Goal: Find specific page/section: Find specific page/section

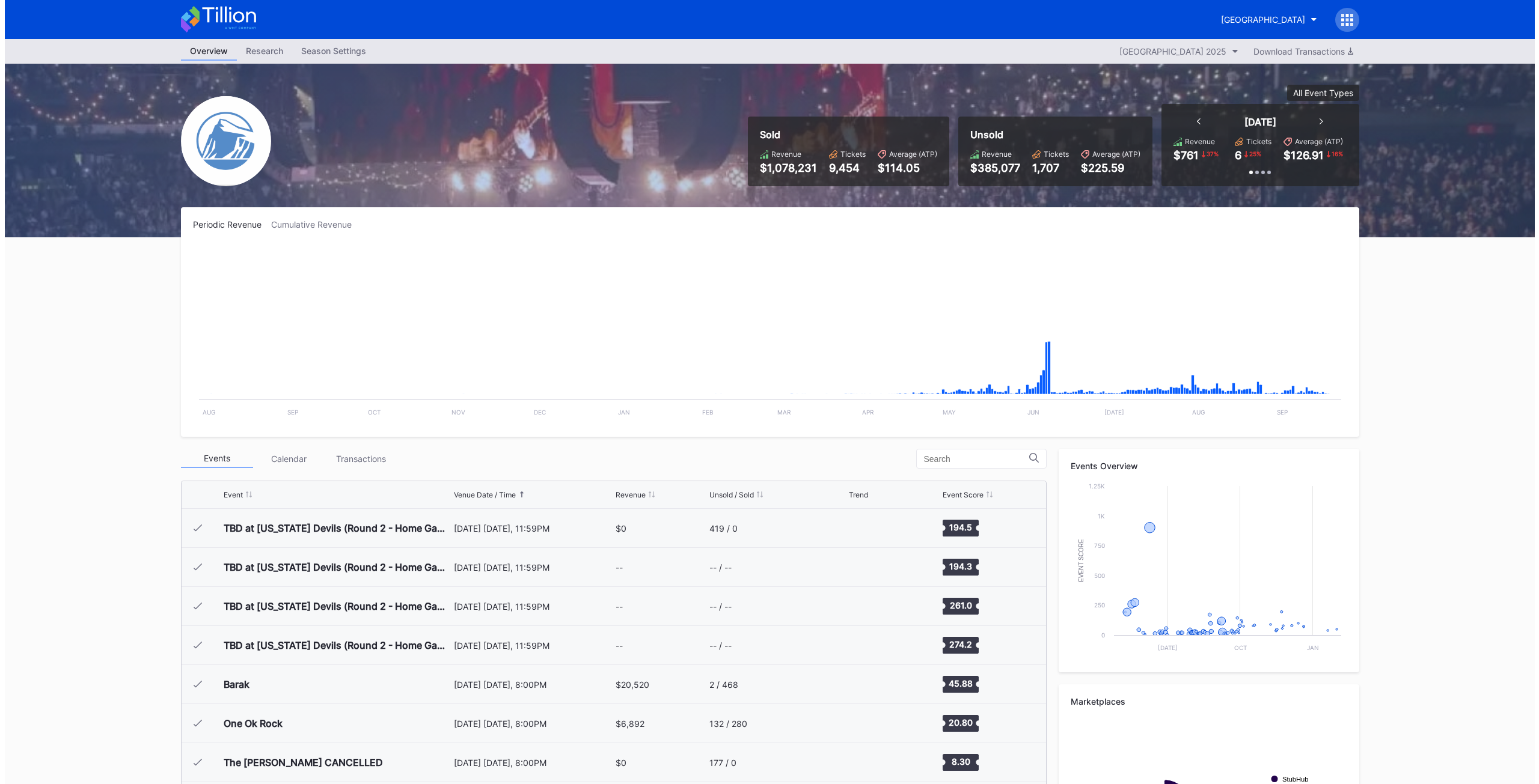
scroll to position [1680, 0]
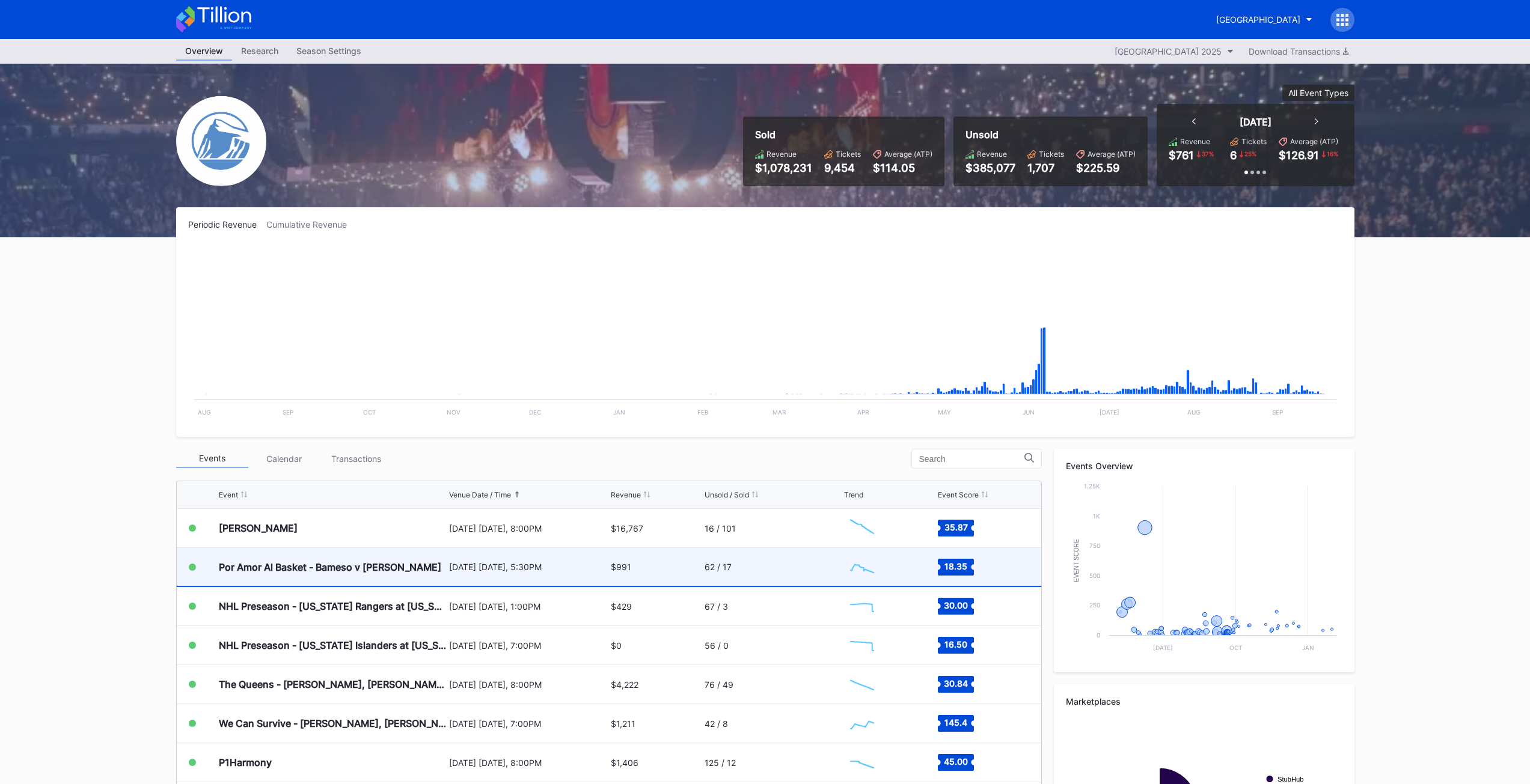
click at [291, 563] on div "Por Amor Al Basket - Bameso v [PERSON_NAME]" at bounding box center [330, 567] width 223 height 12
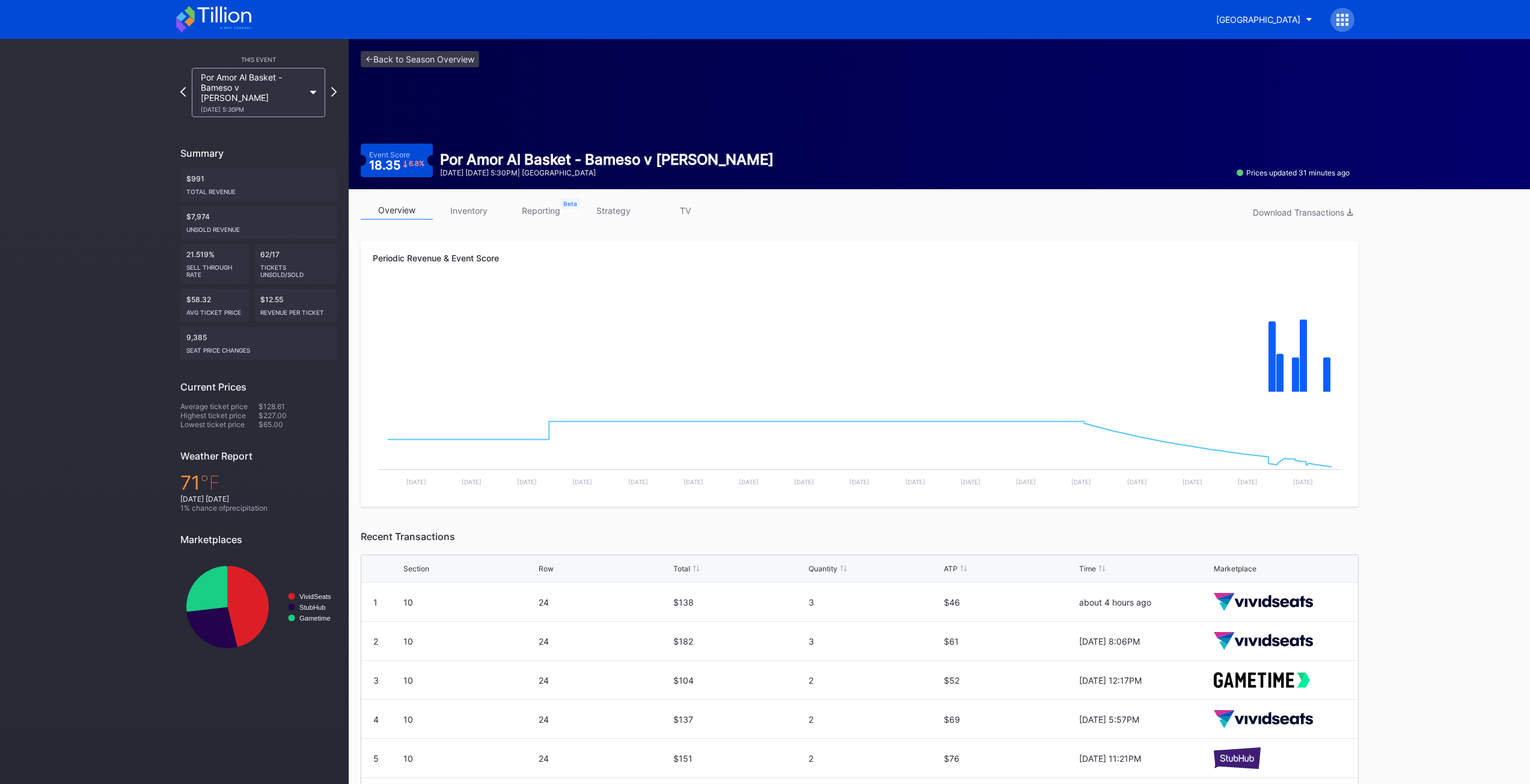
click at [476, 215] on link "inventory" at bounding box center [469, 211] width 72 height 19
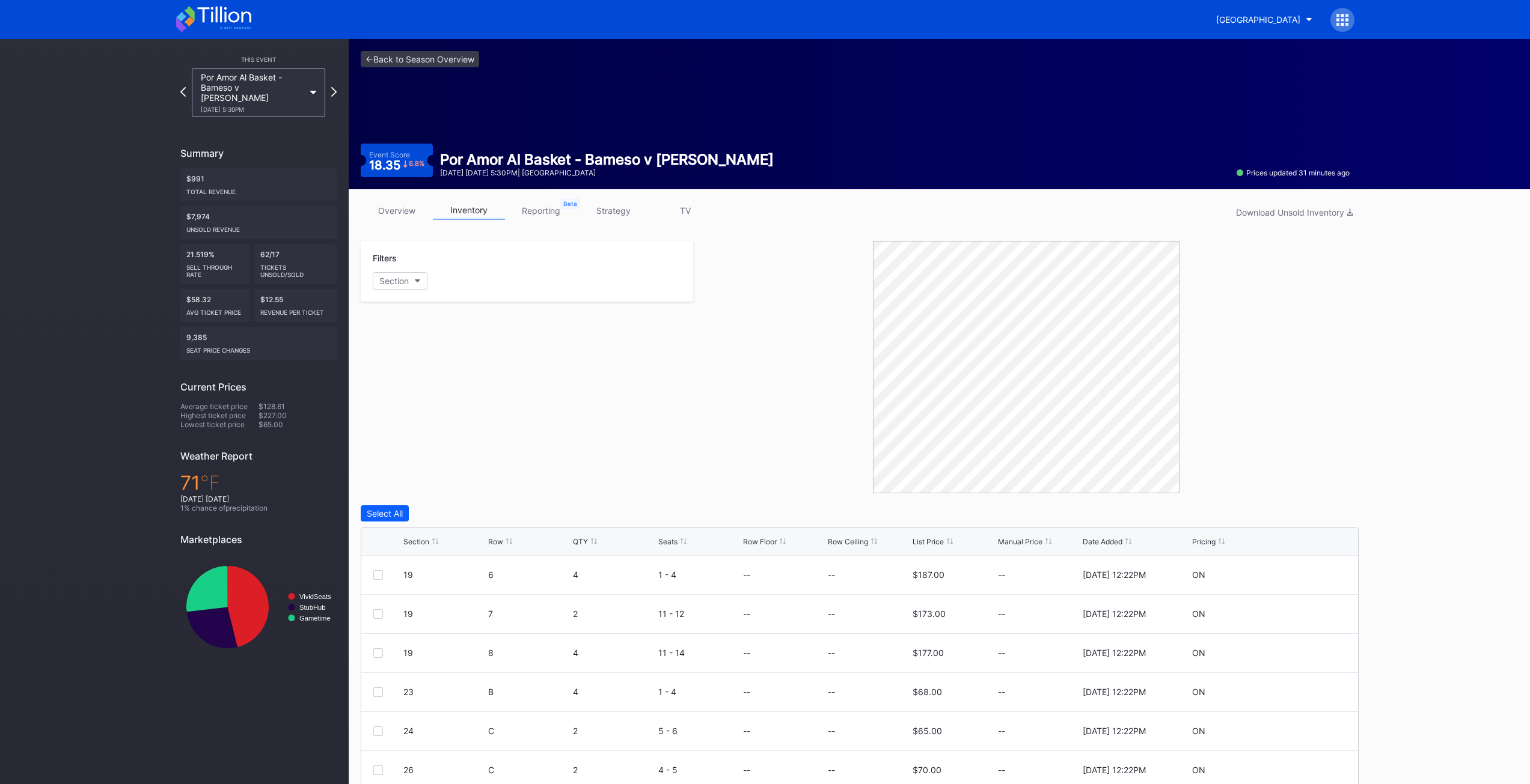
click at [539, 211] on link "reporting" at bounding box center [541, 211] width 72 height 19
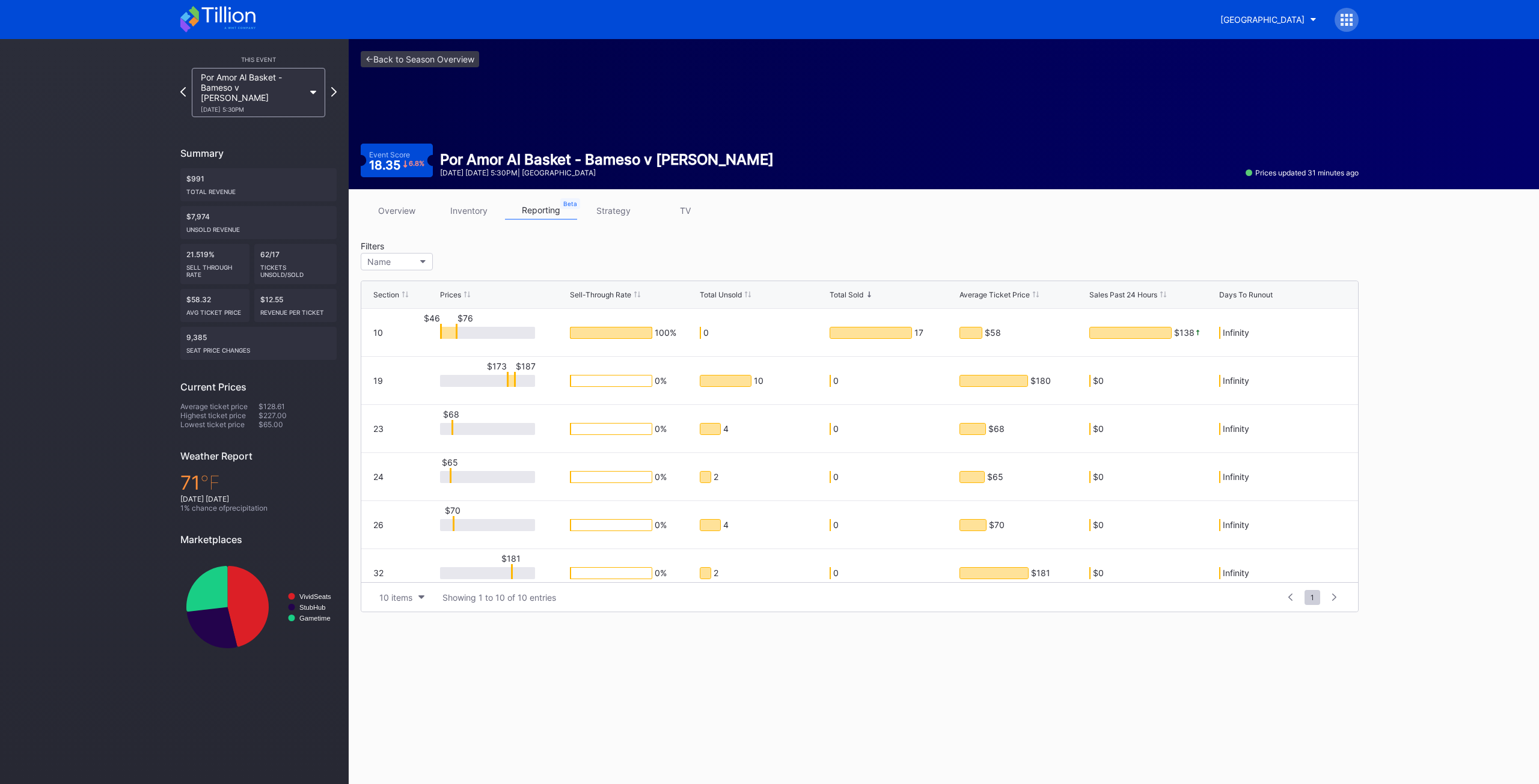
click at [585, 673] on div "<- Back to Season Overview Event Score 18.35 6.8 % Por Amor Al Basket - Bameso …" at bounding box center [944, 411] width 1191 height 745
click at [562, 717] on div "<- Back to Season Overview Event Score 18.35 6.8 % Por Amor Al Basket - Bameso …" at bounding box center [944, 411] width 1191 height 745
click at [396, 60] on link "<- Back to Season Overview" at bounding box center [419, 59] width 119 height 16
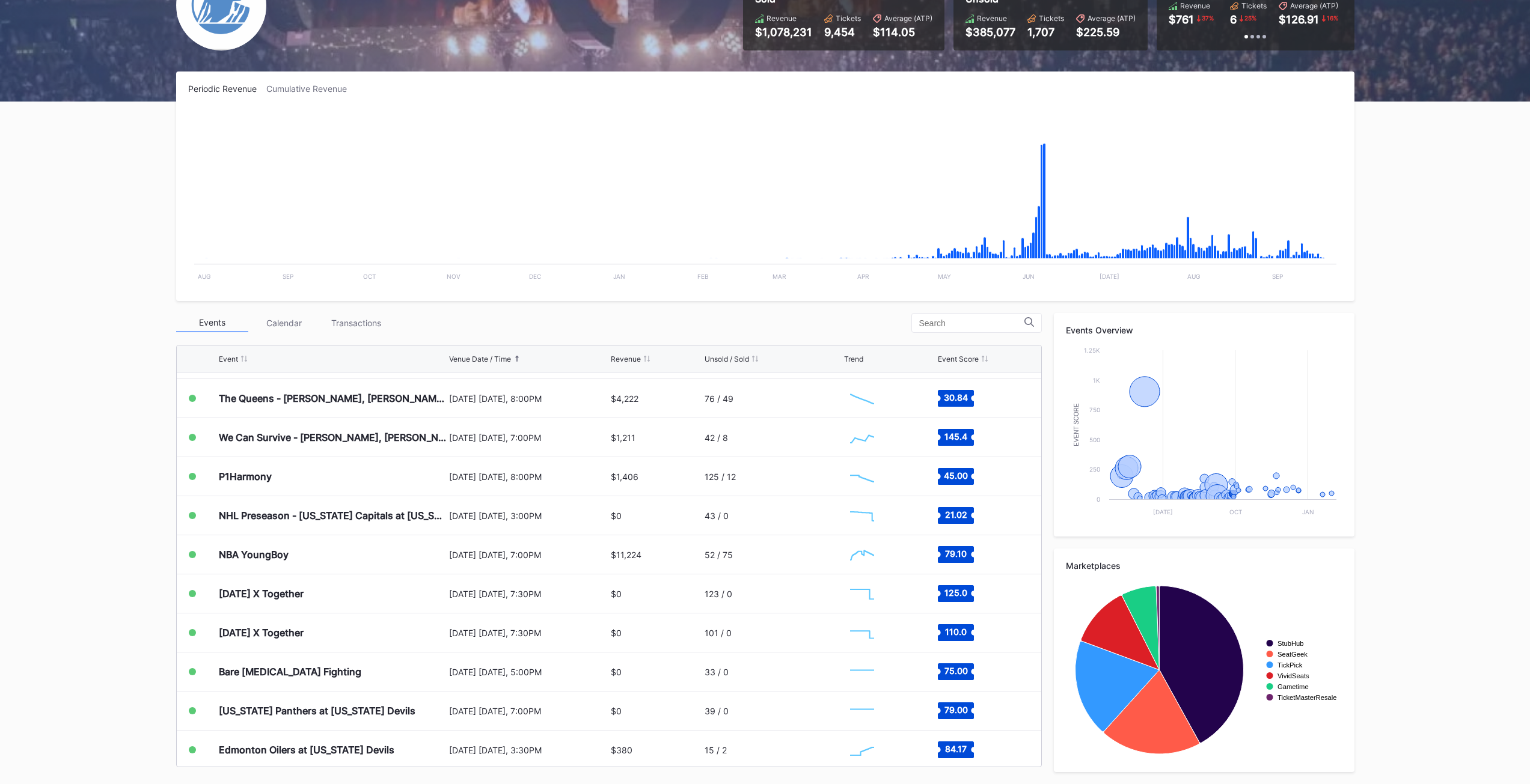
scroll to position [1848, 0]
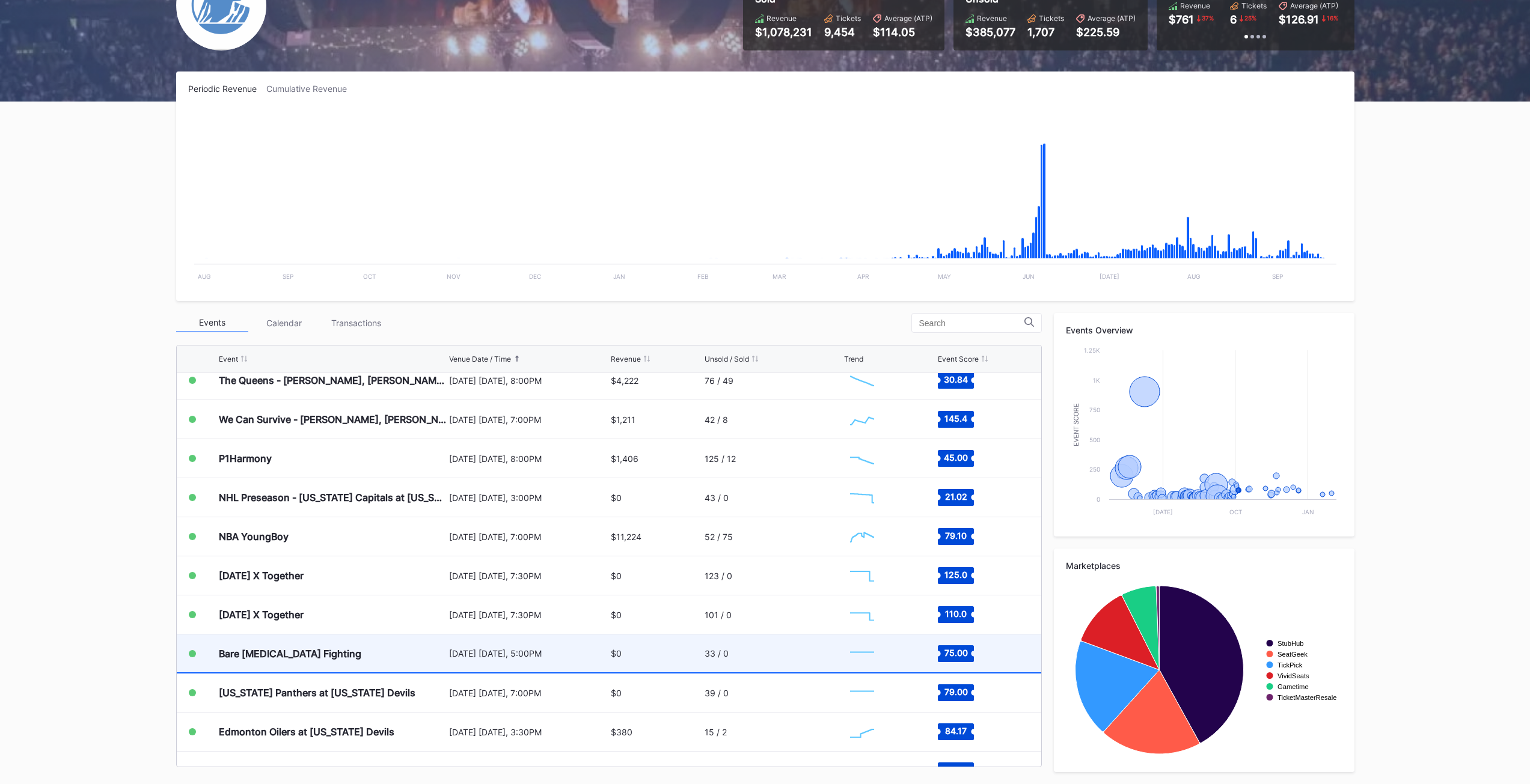
click at [492, 646] on div "[DATE] [DATE], 5:00PM" at bounding box center [528, 654] width 159 height 38
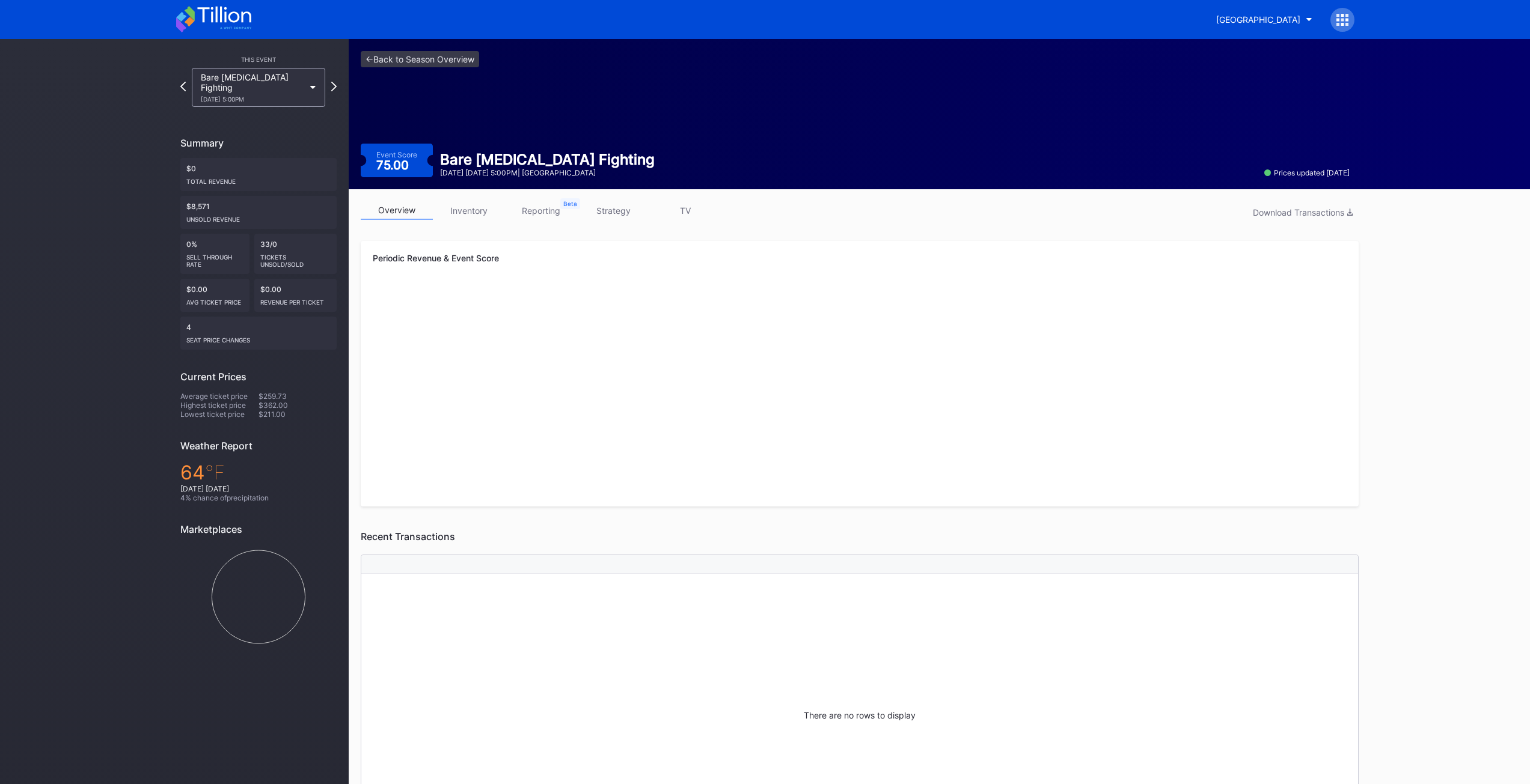
click at [477, 205] on link "inventory" at bounding box center [469, 211] width 72 height 19
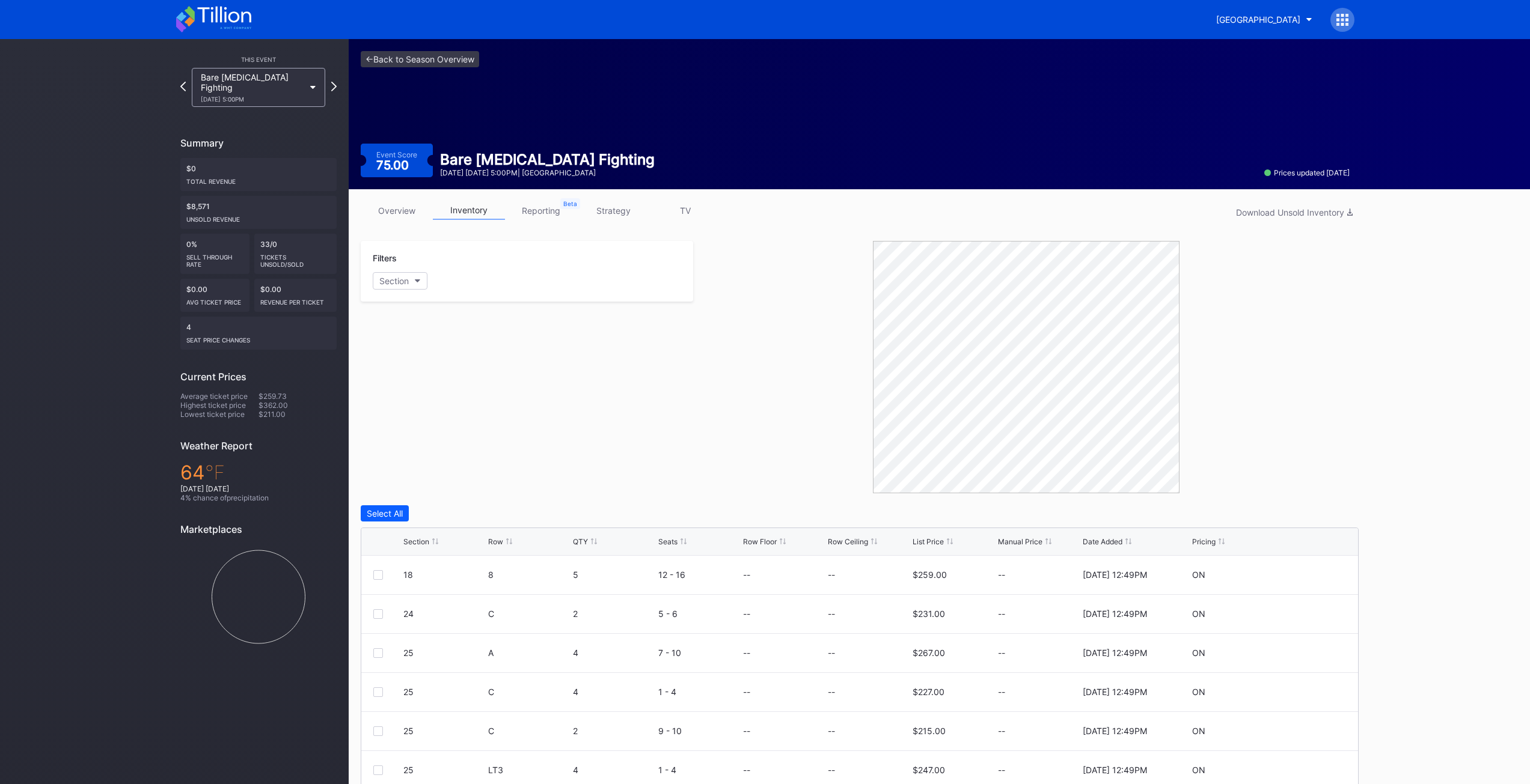
click at [548, 213] on link "reporting" at bounding box center [541, 211] width 72 height 19
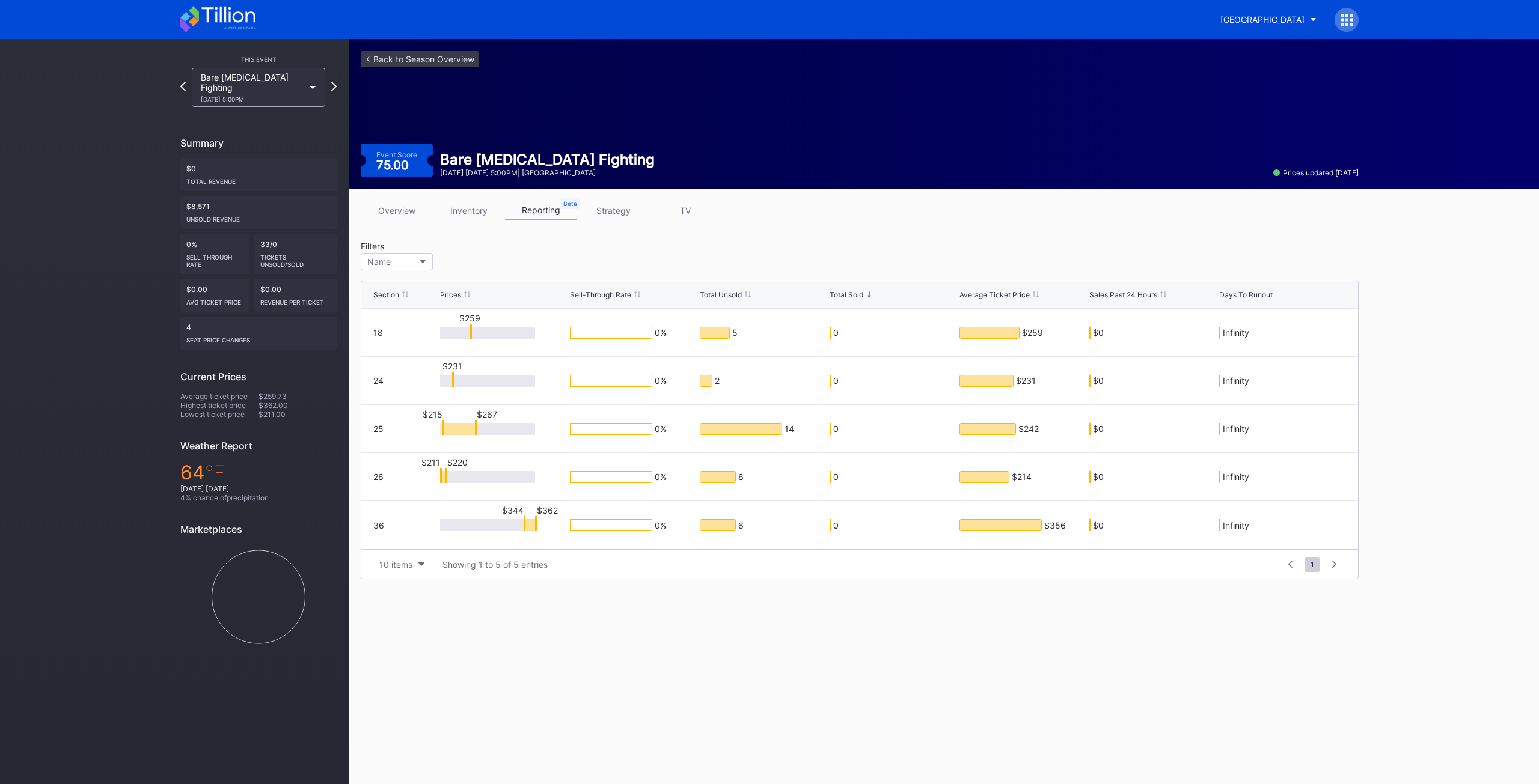
click at [627, 709] on div "<- Back to Season Overview Event Score 75.00 Bare [MEDICAL_DATA] Fighting [DATE…" at bounding box center [944, 411] width 1191 height 745
click at [468, 207] on link "inventory" at bounding box center [469, 211] width 72 height 19
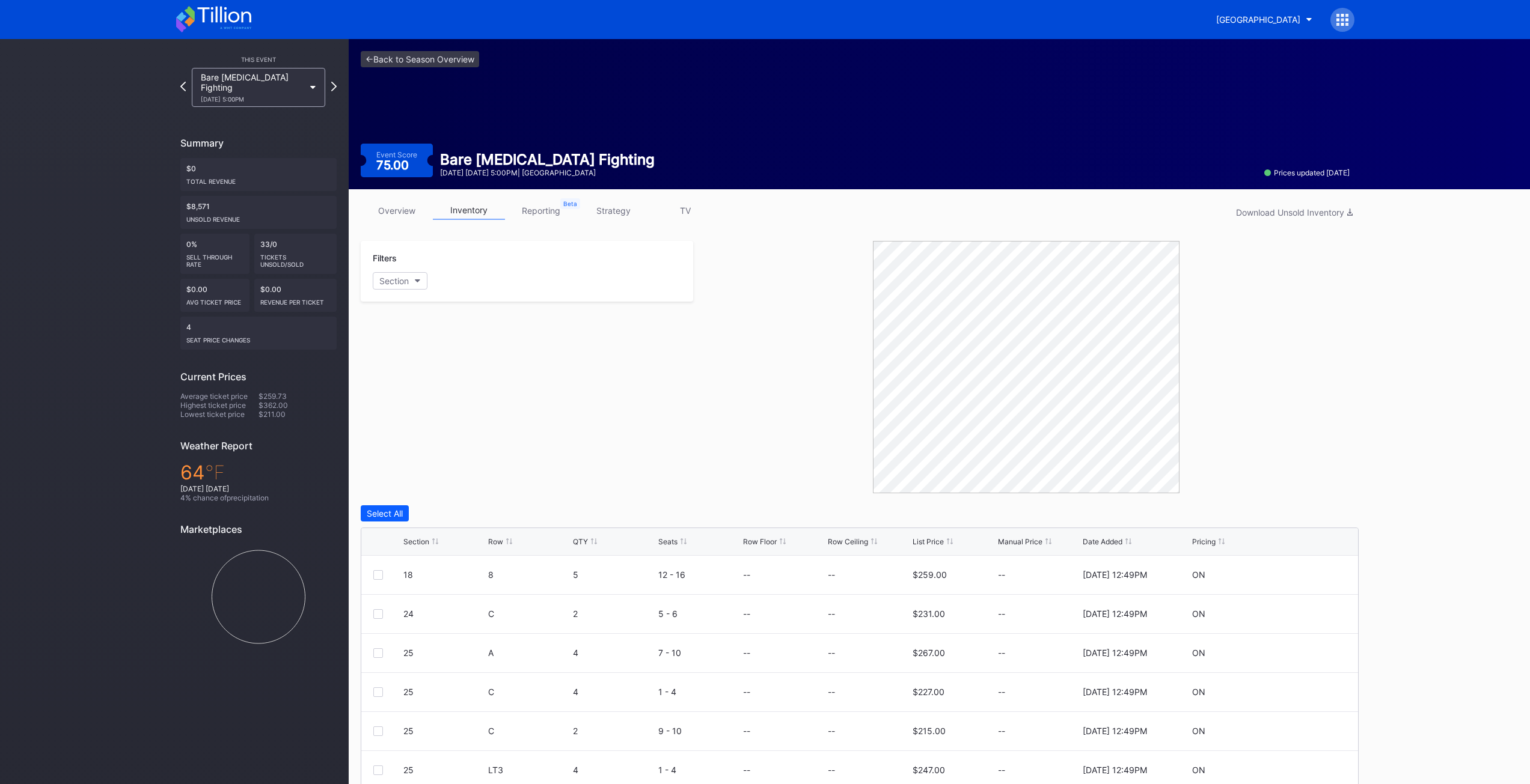
click at [569, 358] on div "Filters Section" at bounding box center [527, 366] width 333 height 252
